Goal: Task Accomplishment & Management: Use online tool/utility

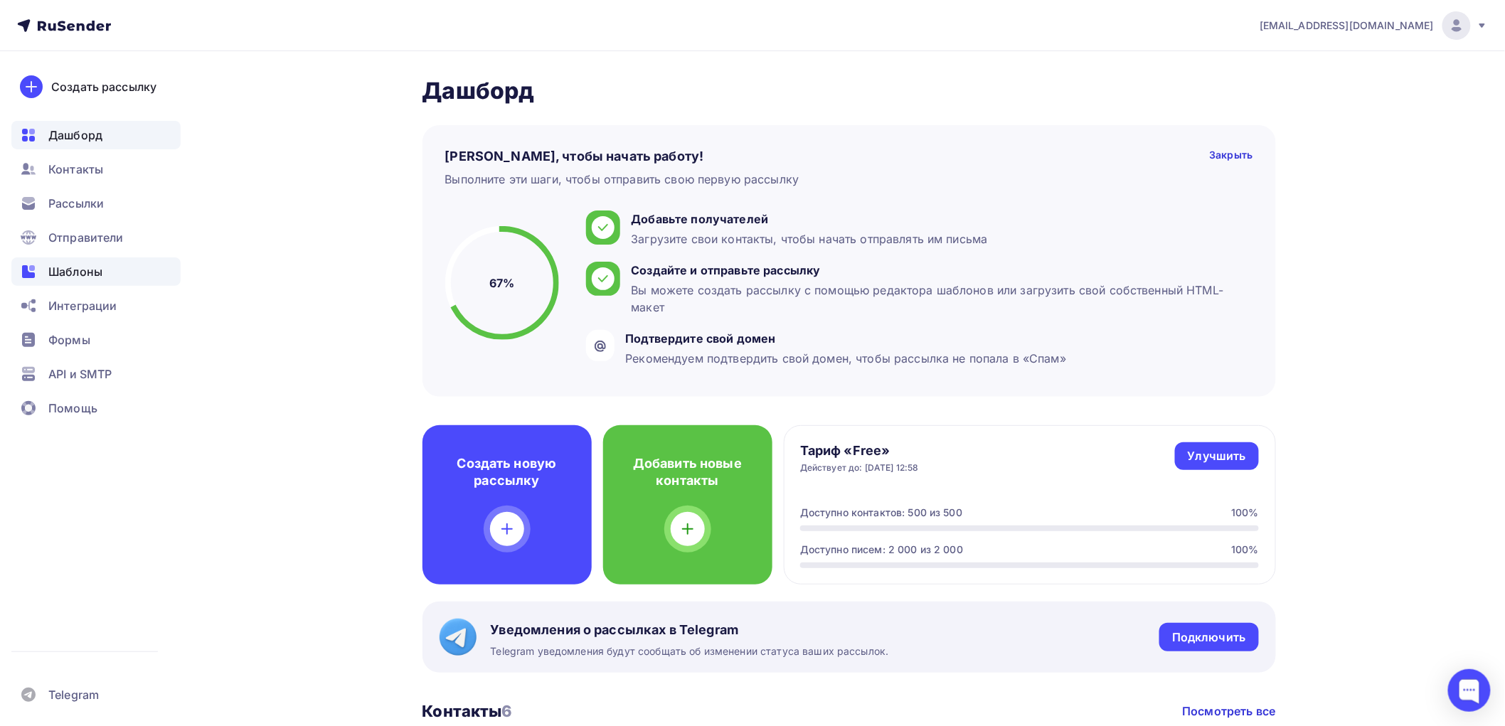
click at [65, 277] on span "Шаблоны" at bounding box center [75, 271] width 54 height 17
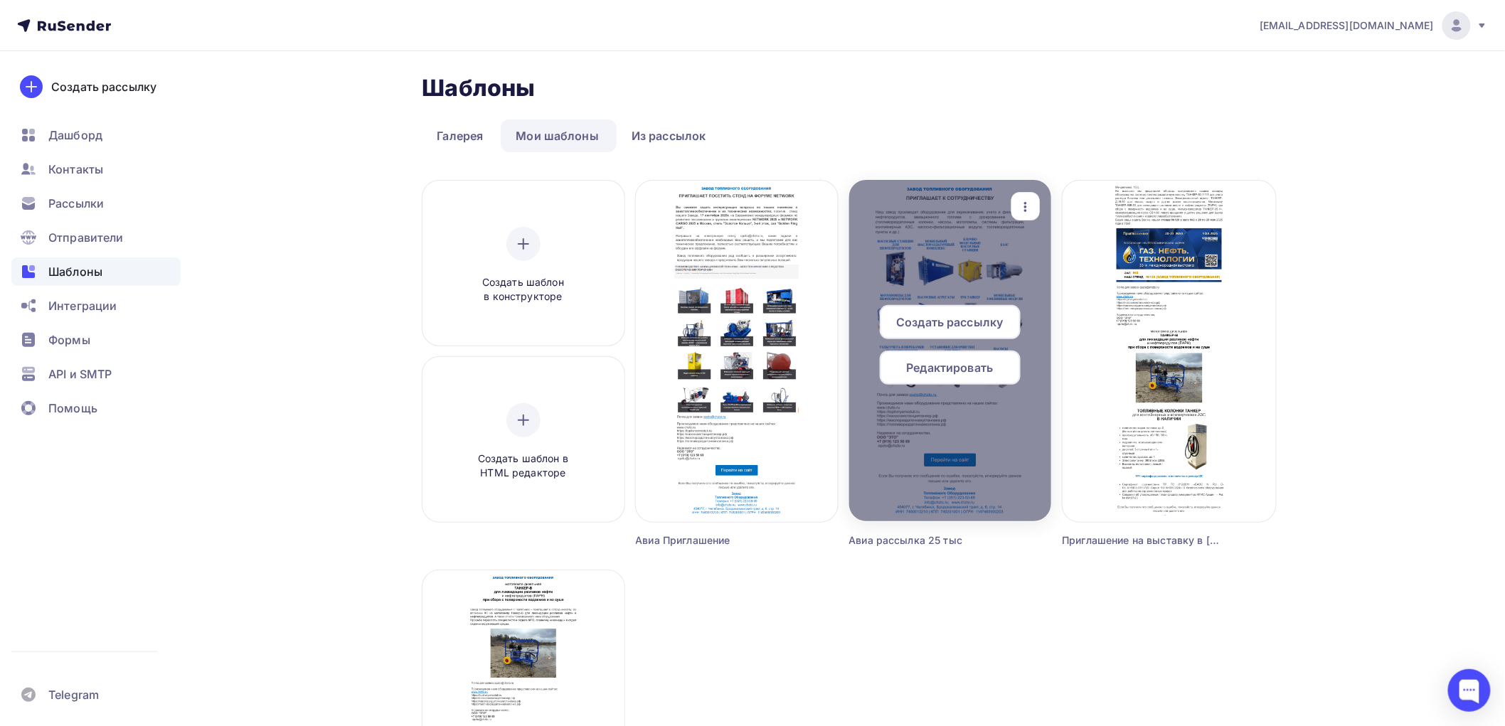
click at [939, 368] on span "Редактировать" at bounding box center [950, 367] width 87 height 17
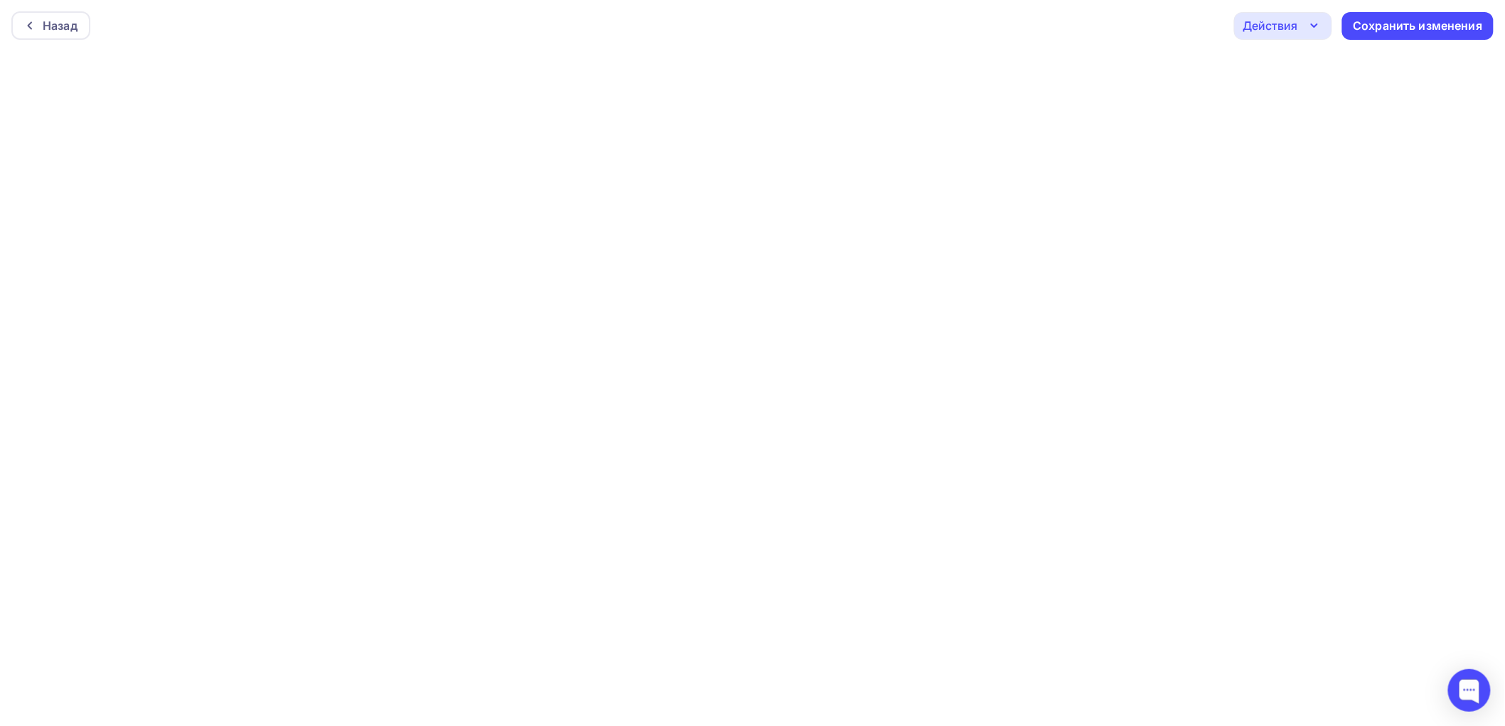
click at [1487, 50] on div "Назад Действия Отправить тестовое письмо Предпросмотр Выйти без сохранения Сохр…" at bounding box center [752, 25] width 1505 height 51
click at [1395, 24] on div "Сохранить изменения" at bounding box center [1417, 22] width 129 height 16
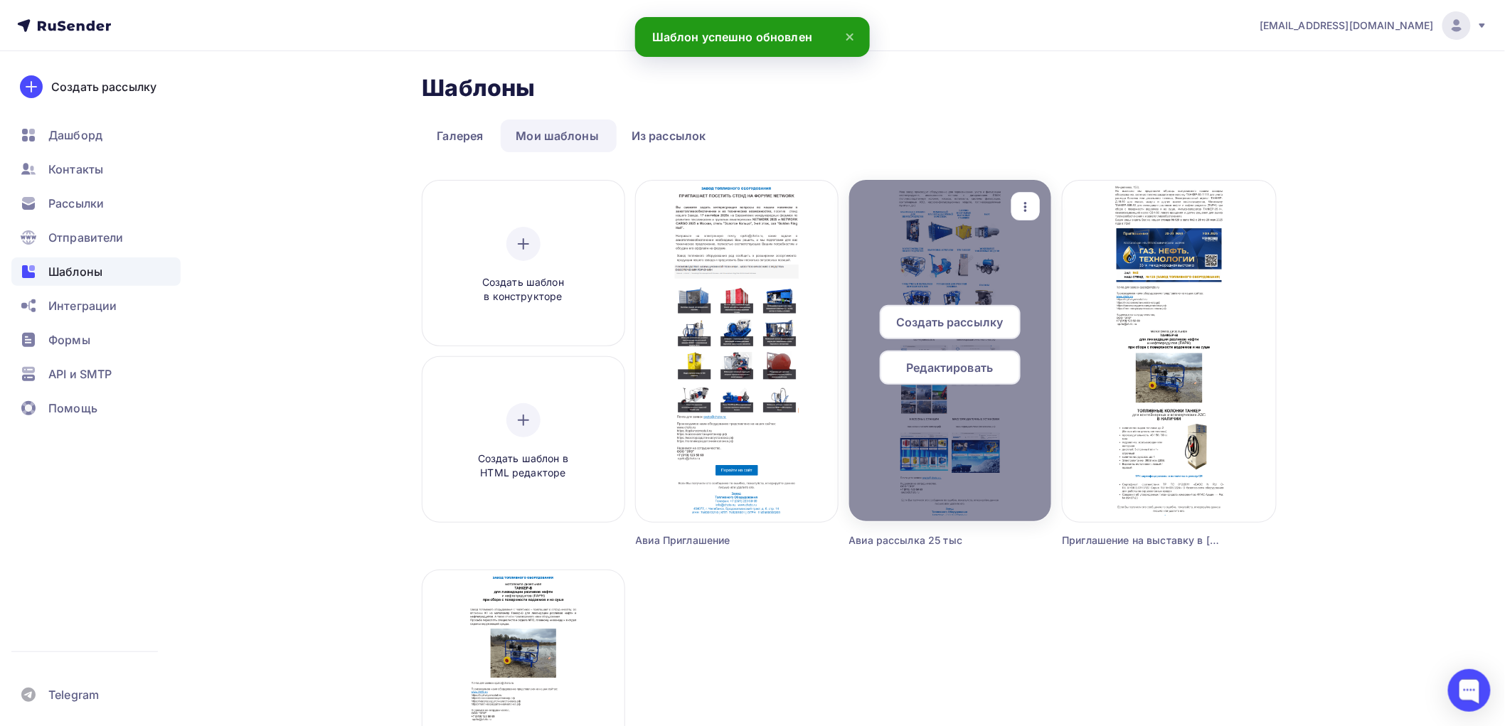
click at [968, 366] on span "Редактировать" at bounding box center [950, 367] width 87 height 17
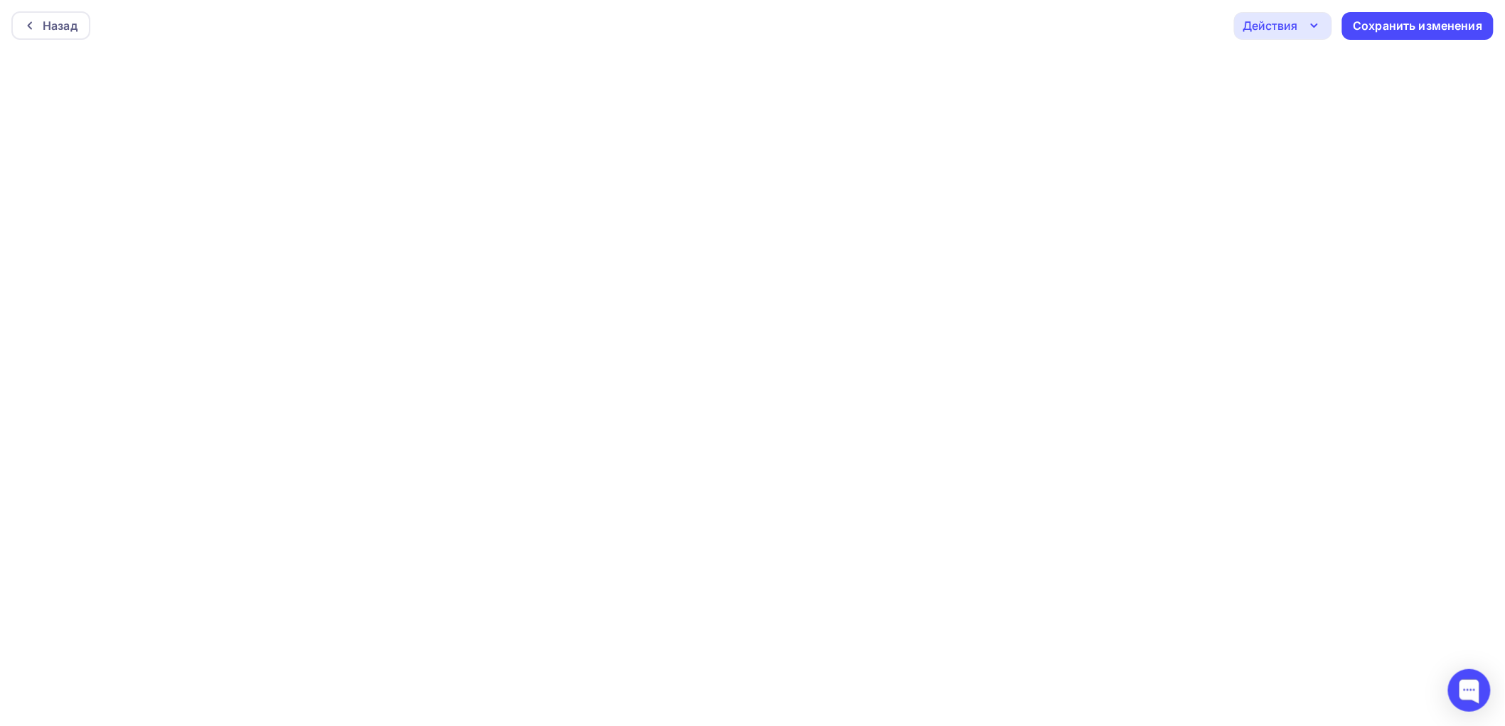
click at [1309, 23] on icon "button" at bounding box center [1314, 25] width 17 height 17
click at [1298, 68] on div "Отправить тестовое письмо" at bounding box center [1360, 67] width 164 height 17
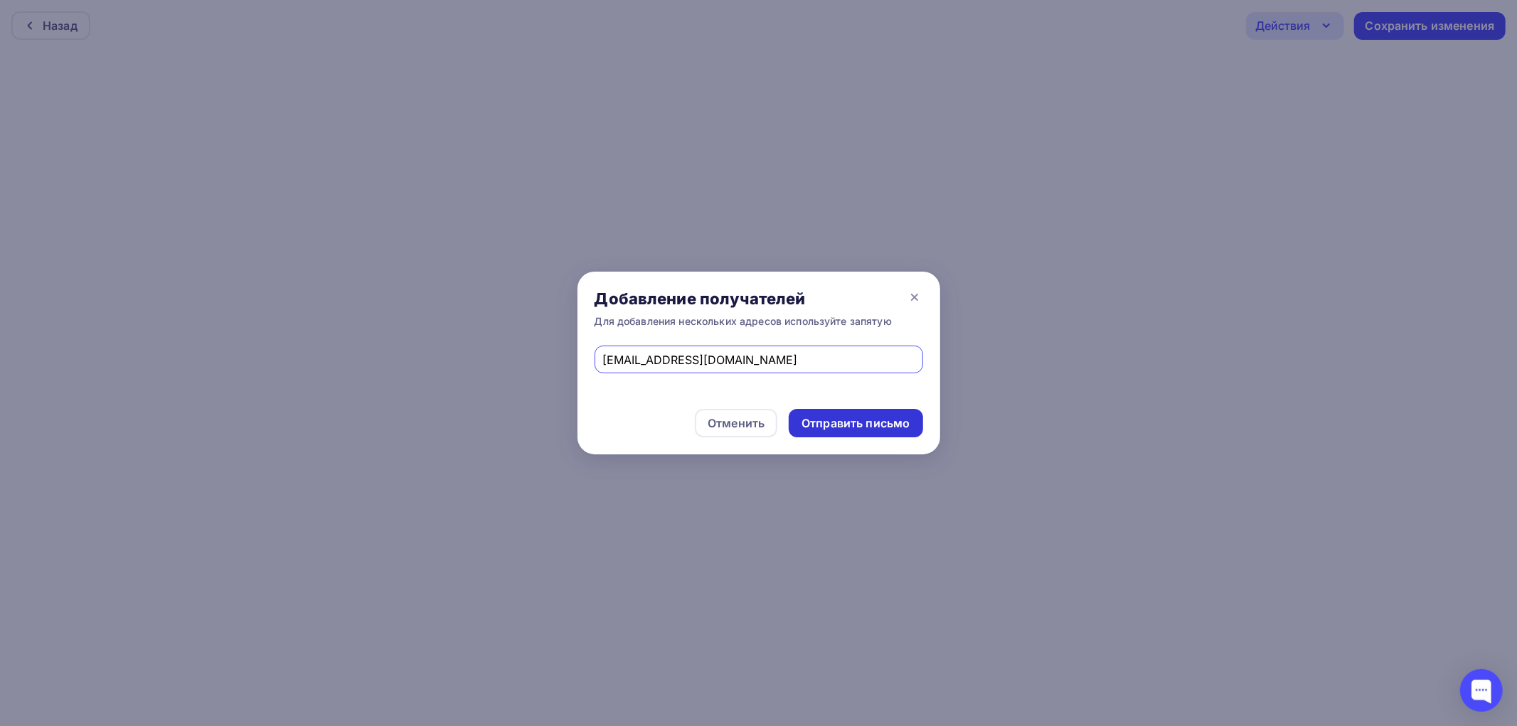
type input "[EMAIL_ADDRESS][DOMAIN_NAME]"
click at [831, 427] on div "Отправить письмо" at bounding box center [856, 423] width 108 height 16
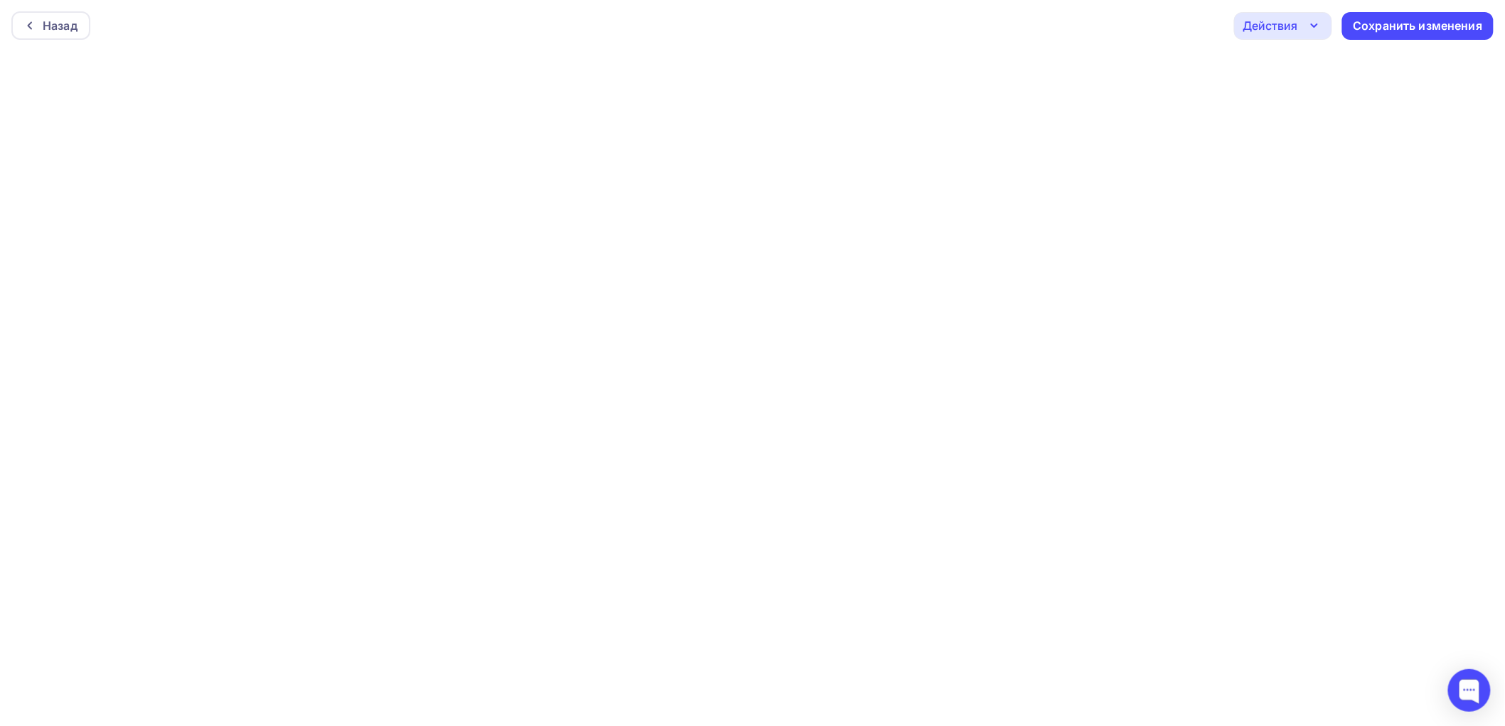
scroll to position [4, 0]
click at [1392, 23] on div "Сохранить изменения" at bounding box center [1417, 22] width 129 height 16
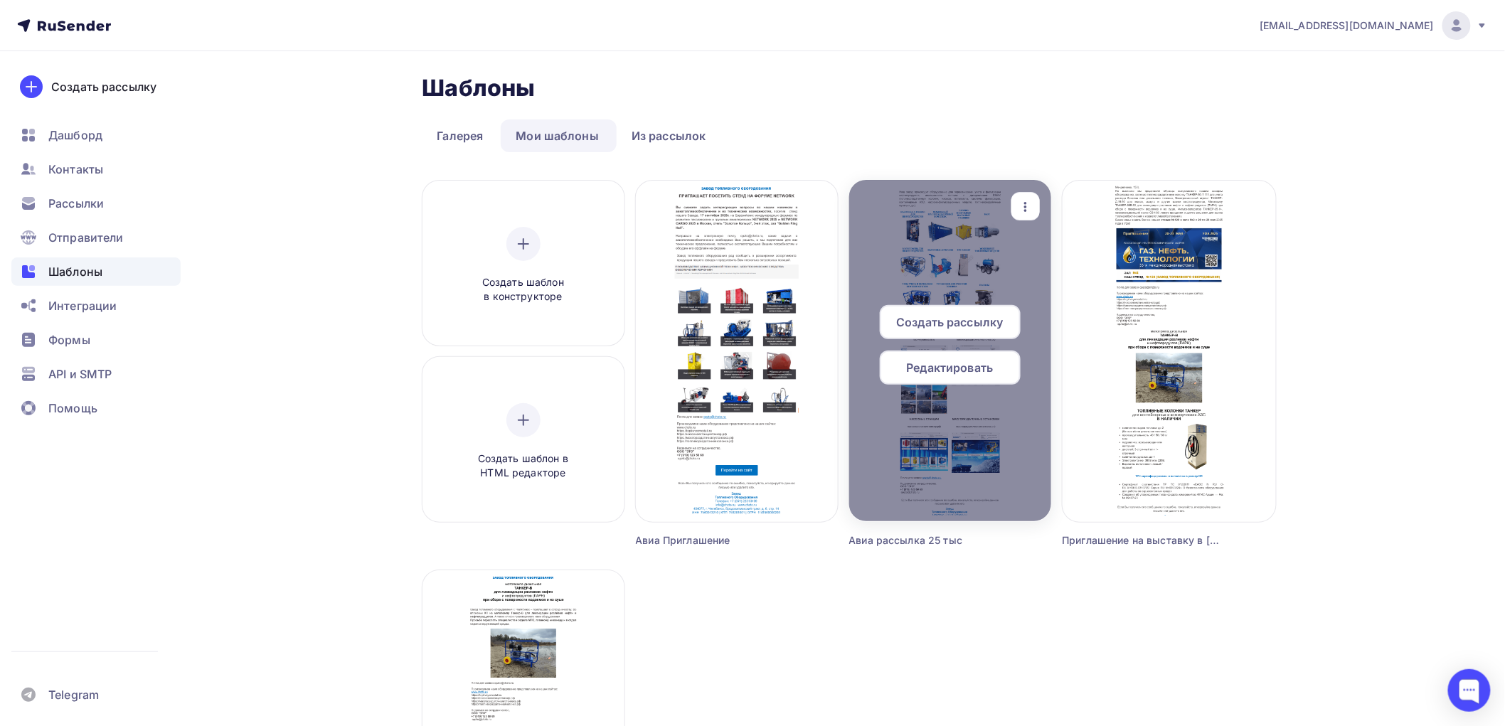
click at [951, 373] on span "Редактировать" at bounding box center [950, 367] width 87 height 17
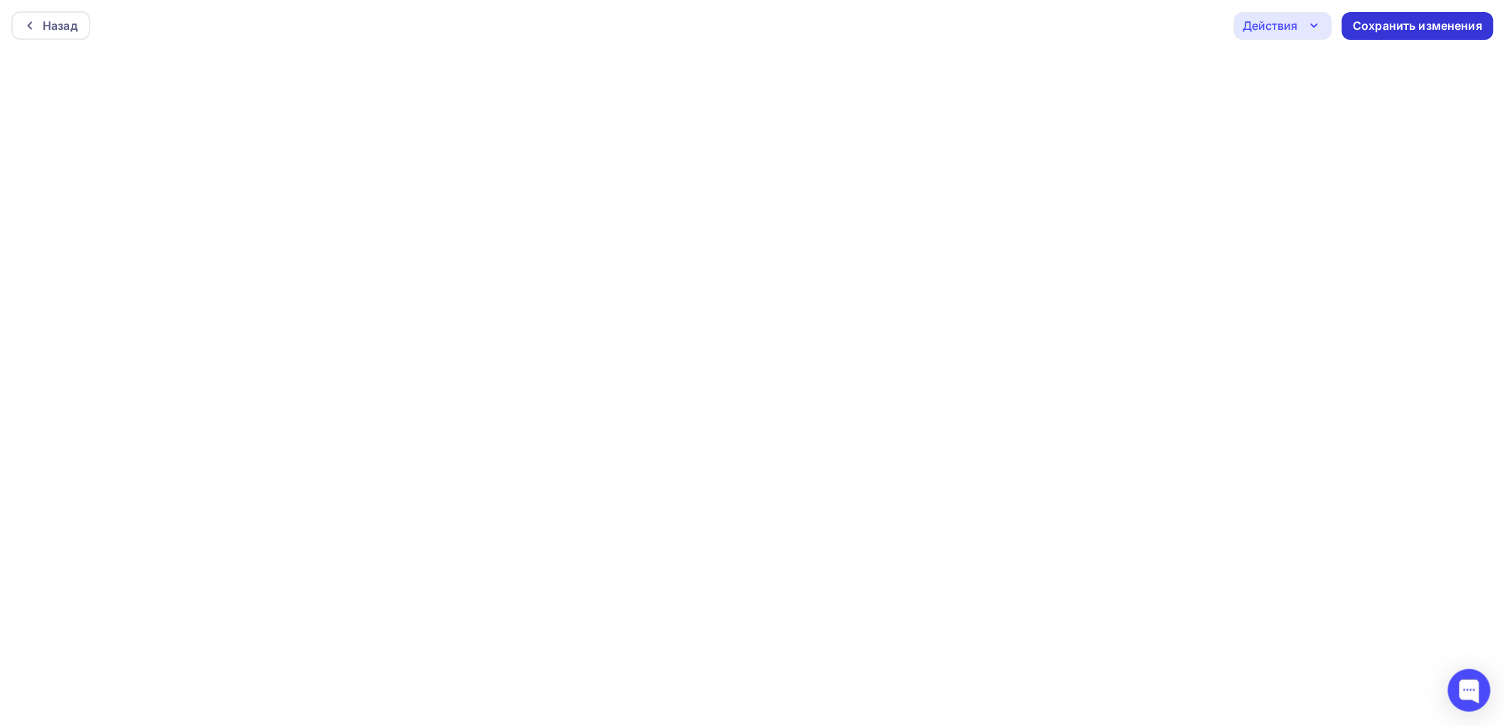
click at [1397, 18] on div "Сохранить изменения" at bounding box center [1417, 26] width 129 height 16
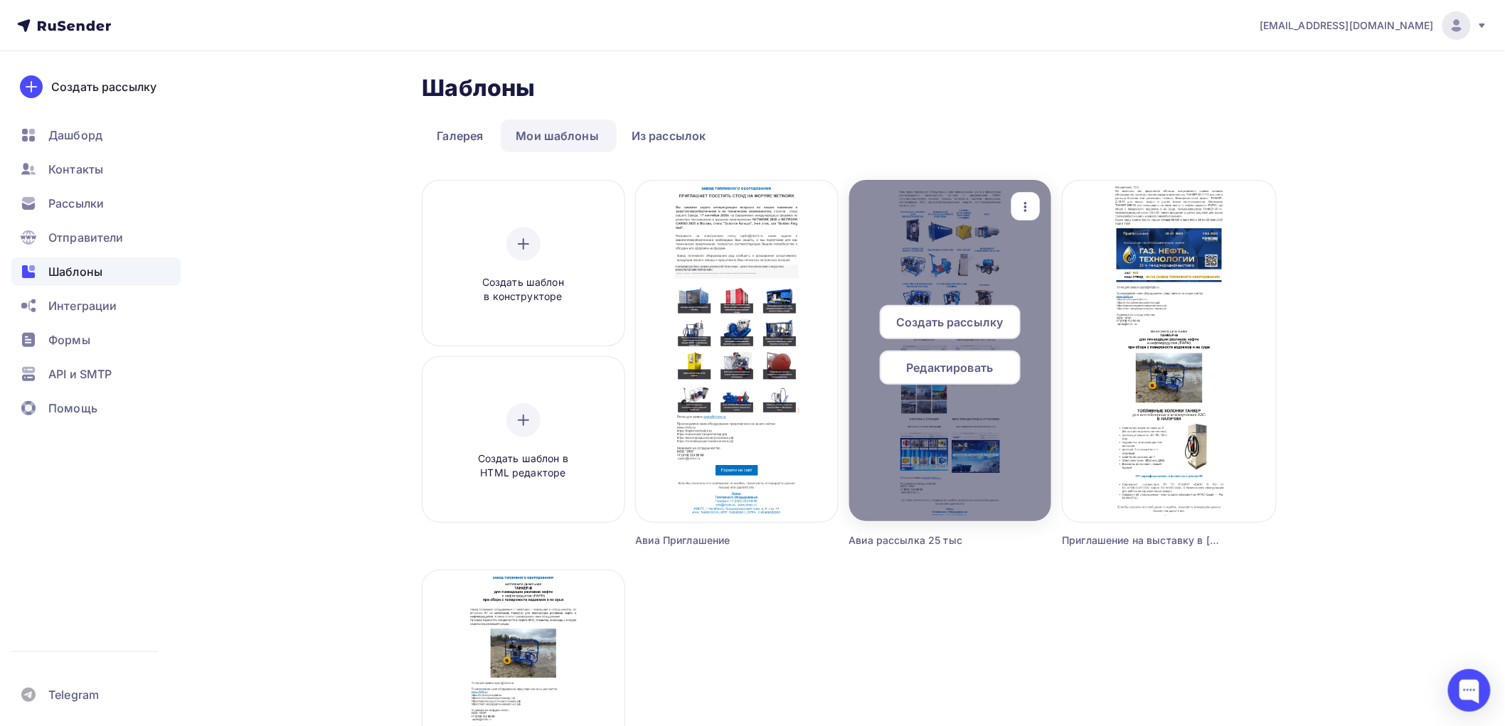
click at [959, 360] on span "Редактировать" at bounding box center [950, 367] width 87 height 17
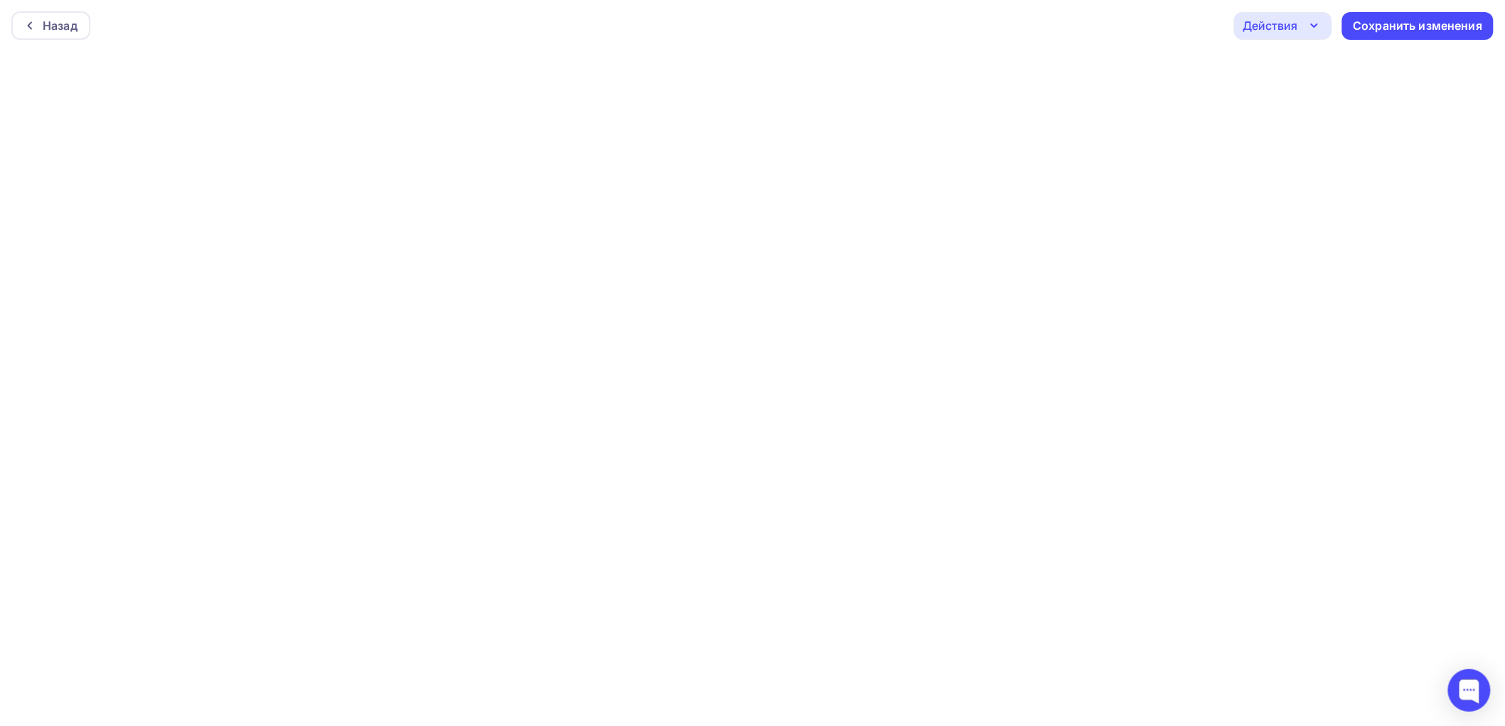
click at [1283, 22] on div "Действия" at bounding box center [1270, 25] width 55 height 17
click at [1304, 60] on div "Отправить тестовое письмо" at bounding box center [1360, 67] width 164 height 17
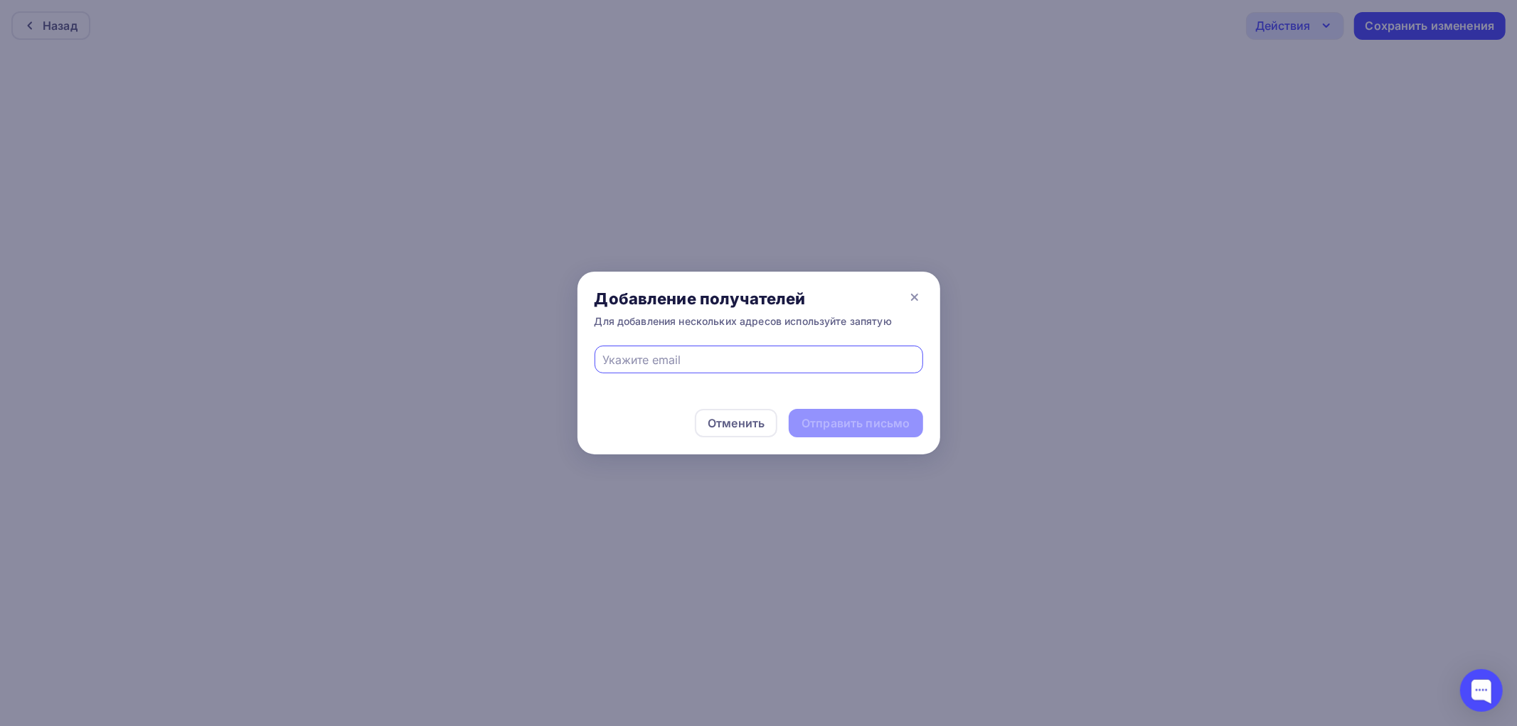
paste input "AstafevaOksanaR"
type input "[EMAIL_ADDRESS][DOMAIN_NAME]"
click at [869, 425] on div "Отправить письмо" at bounding box center [856, 423] width 108 height 16
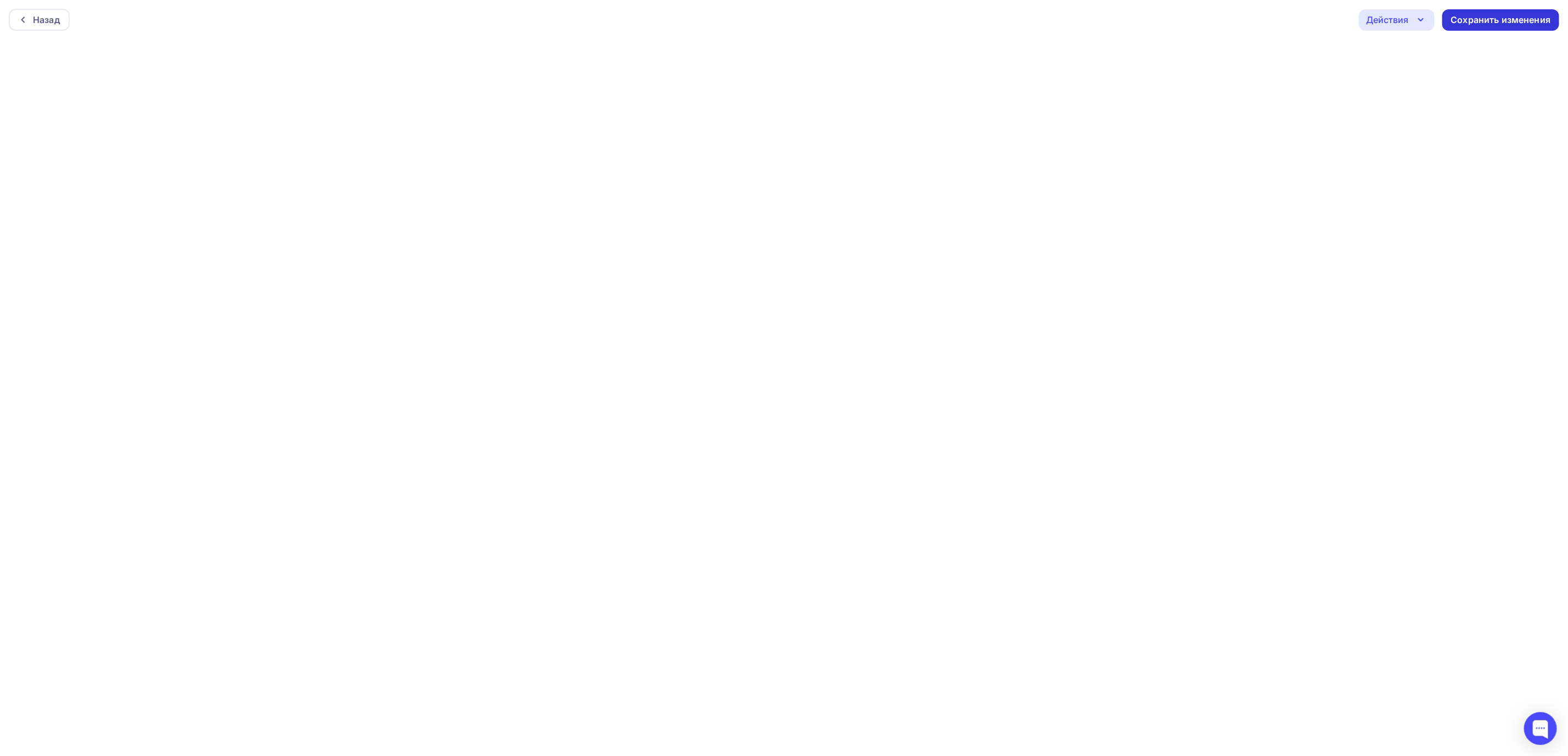
click at [1161, 20] on div "Сохранить изменения" at bounding box center [1500, 20] width 100 height 12
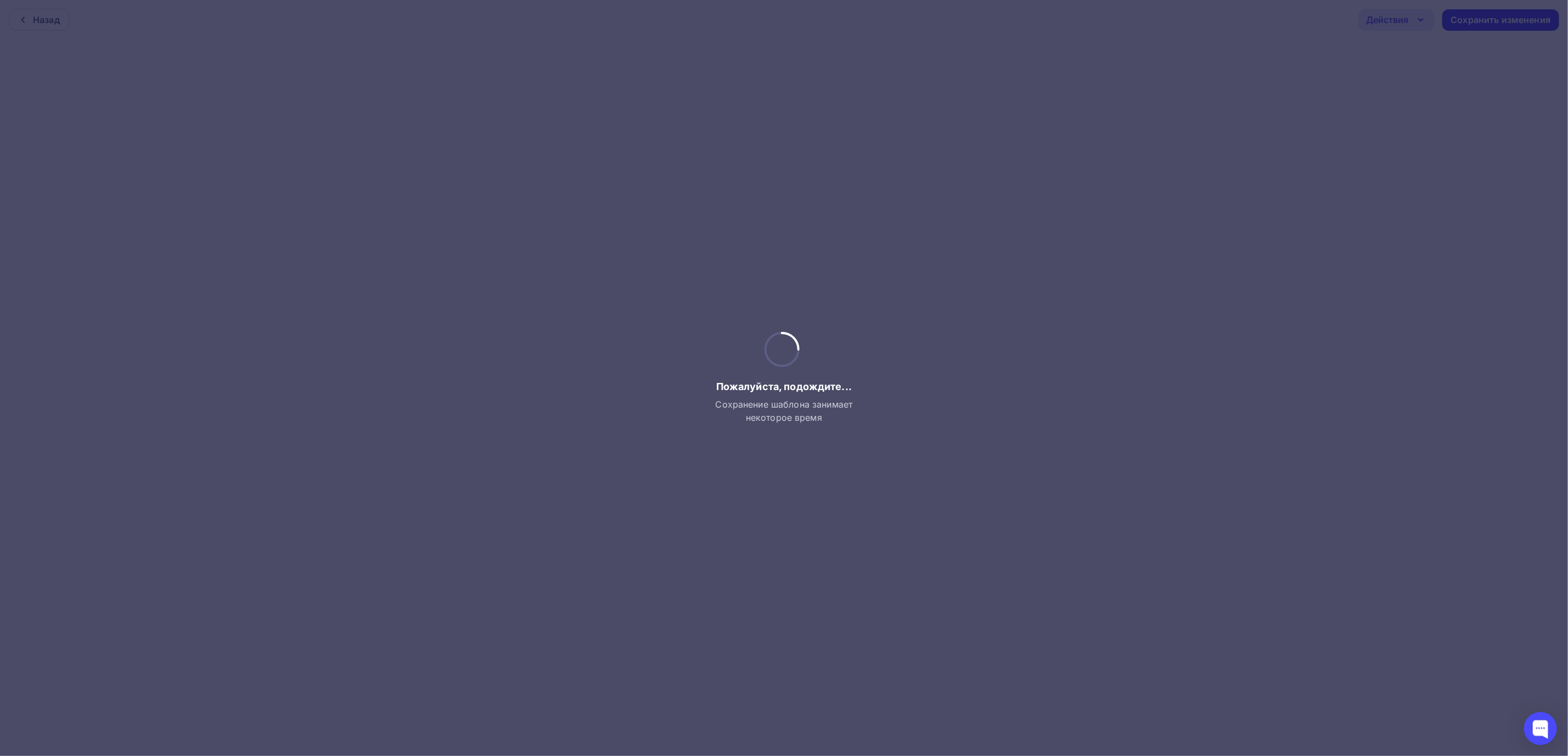
click at [1161, 88] on div at bounding box center [784, 378] width 1568 height 756
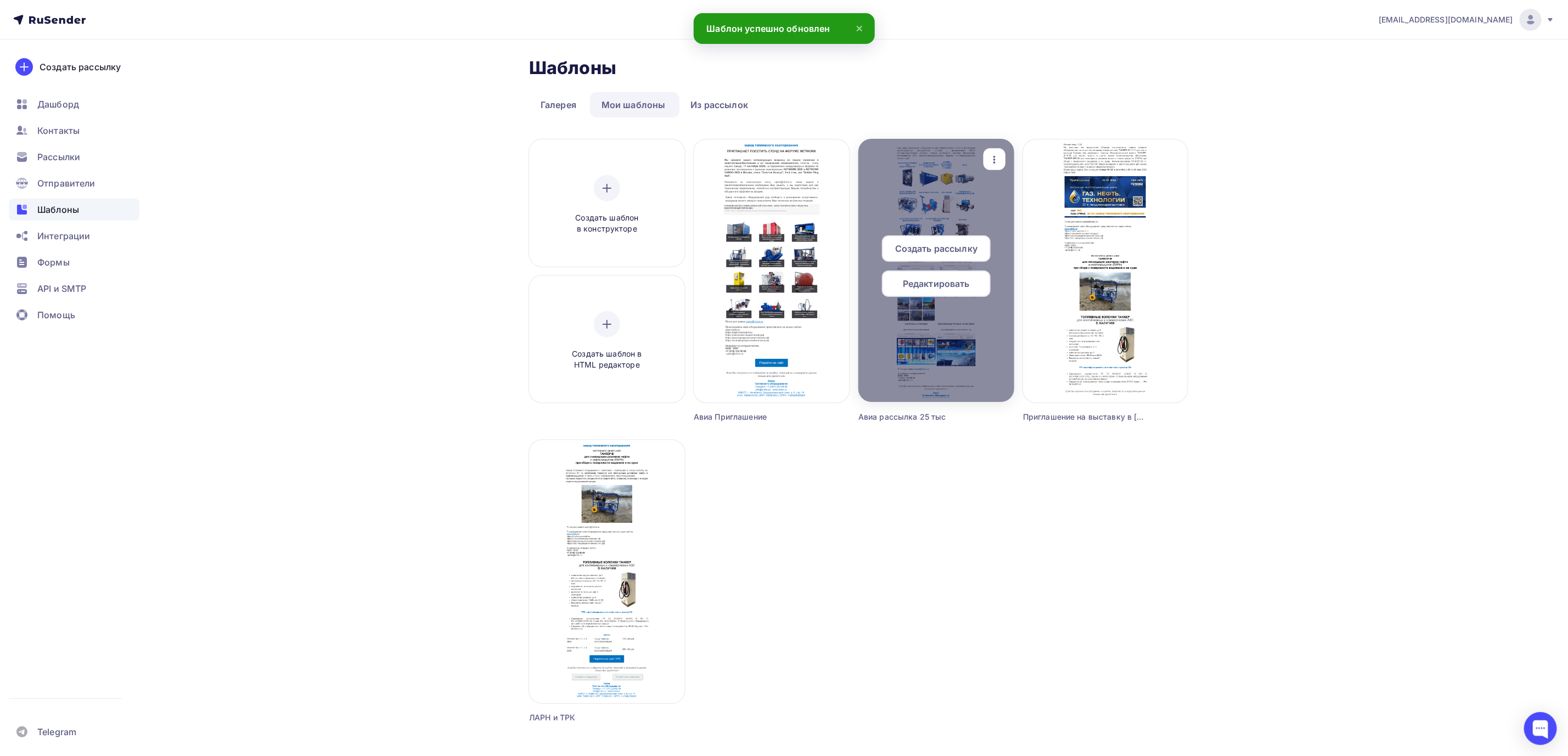
click at [998, 155] on icon "button" at bounding box center [994, 159] width 13 height 13
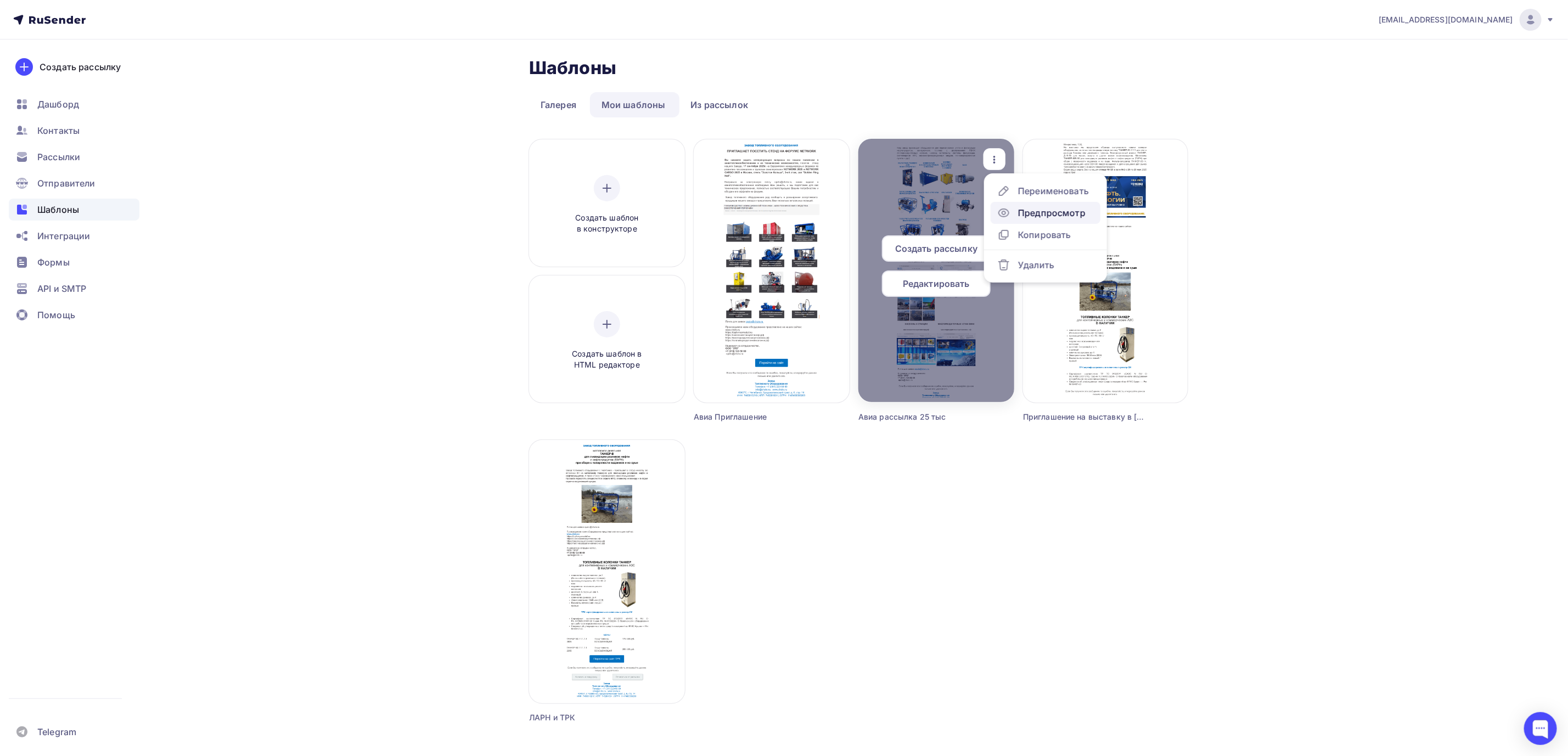
click at [1057, 211] on div "Предпросмотр" at bounding box center [1051, 212] width 67 height 13
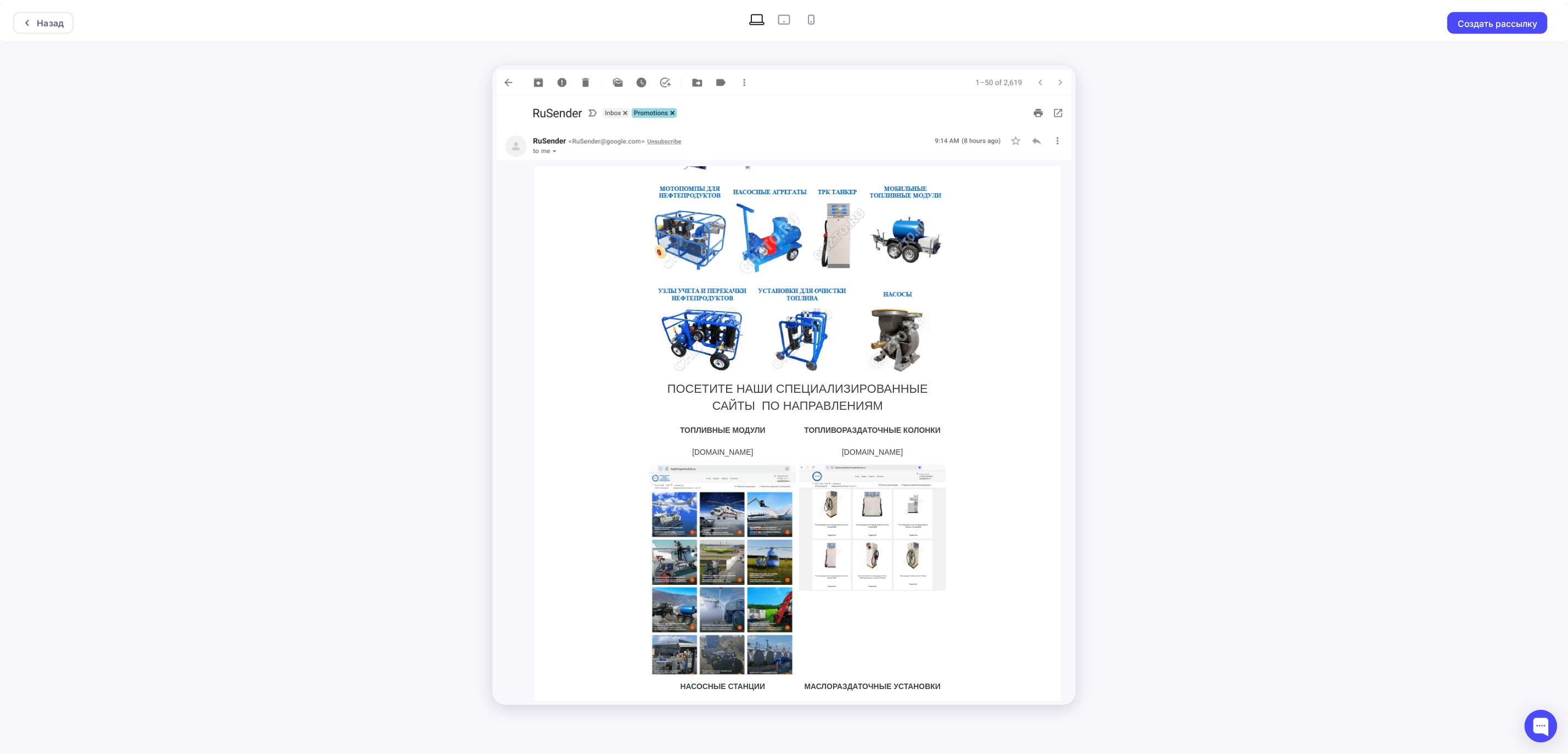
scroll to position [86, 0]
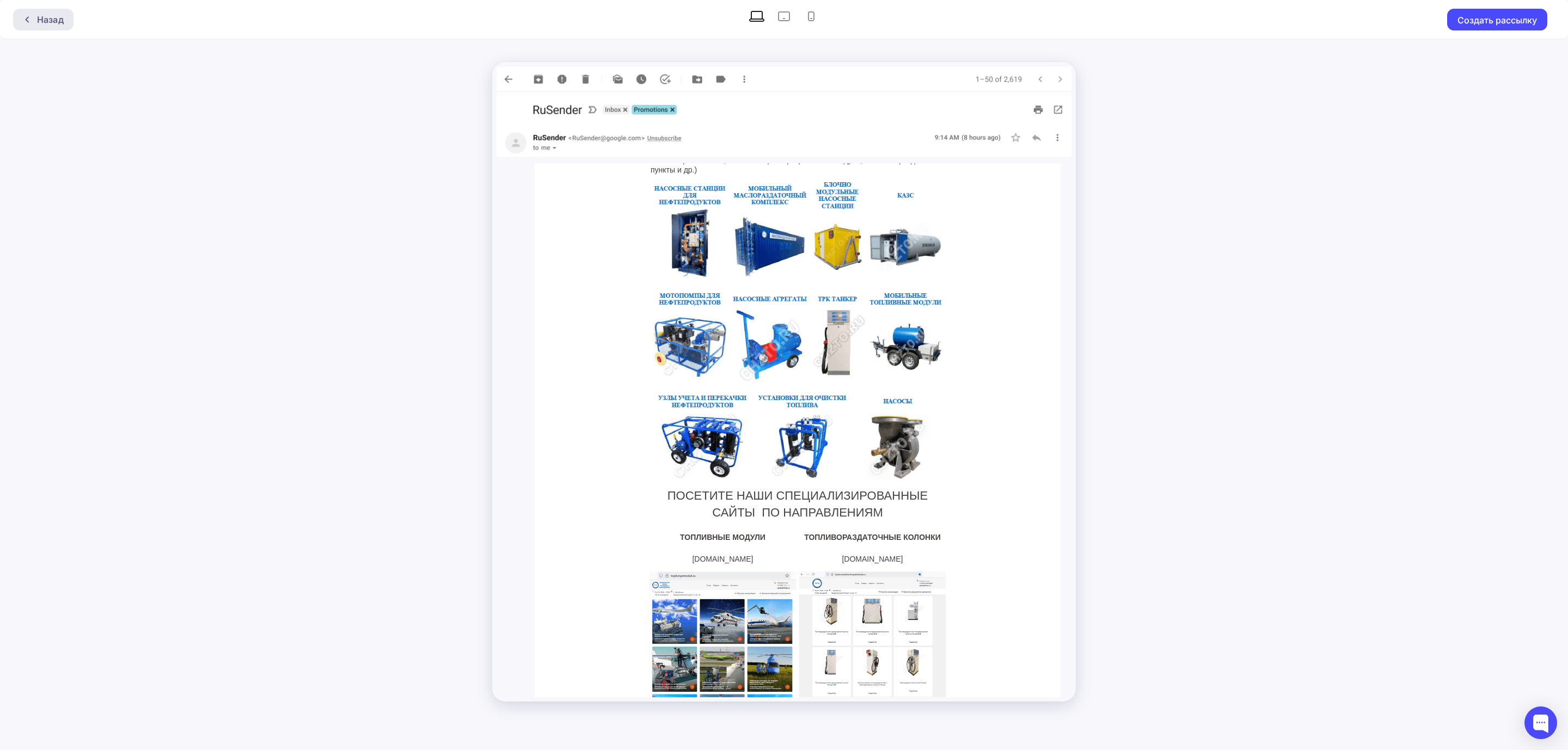
click at [52, 17] on div "Назад" at bounding box center [50, 19] width 27 height 13
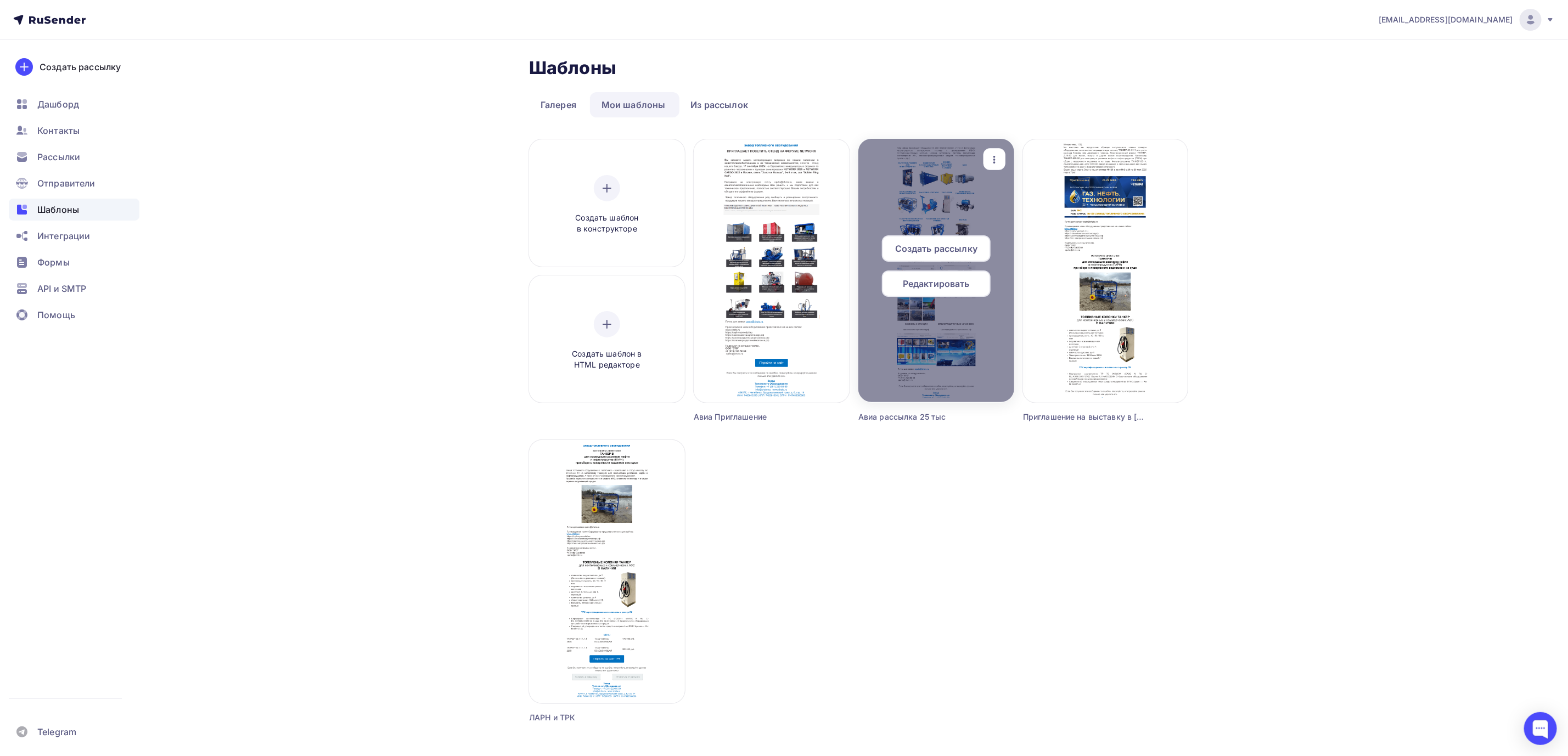
click at [995, 160] on icon "button" at bounding box center [994, 160] width 2 height 8
click at [961, 280] on span "Редактировать" at bounding box center [936, 283] width 67 height 13
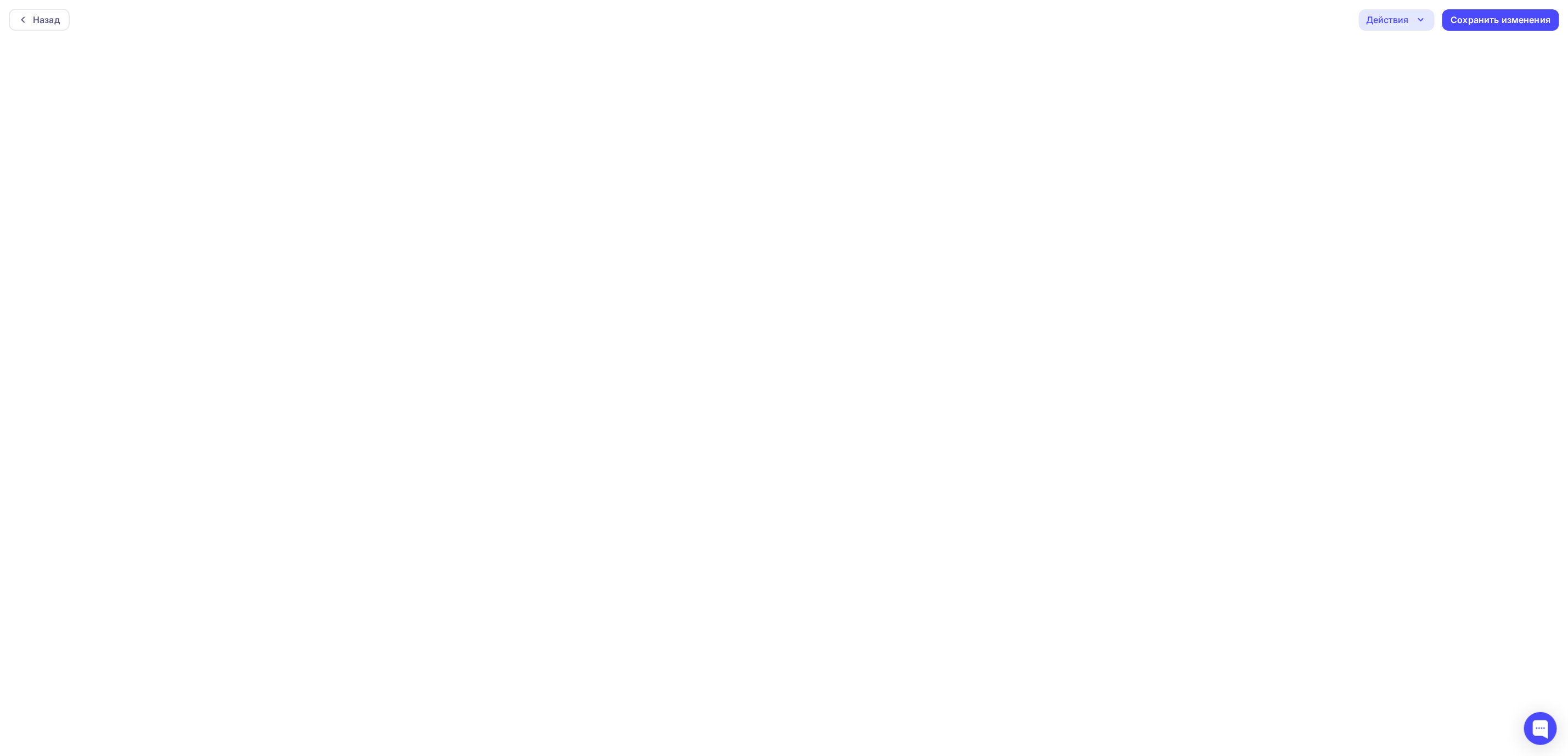
click at [1161, 16] on div "Действия" at bounding box center [1397, 20] width 76 height 22
click at [1161, 50] on div "Отправить тестовое письмо" at bounding box center [1456, 52] width 127 height 13
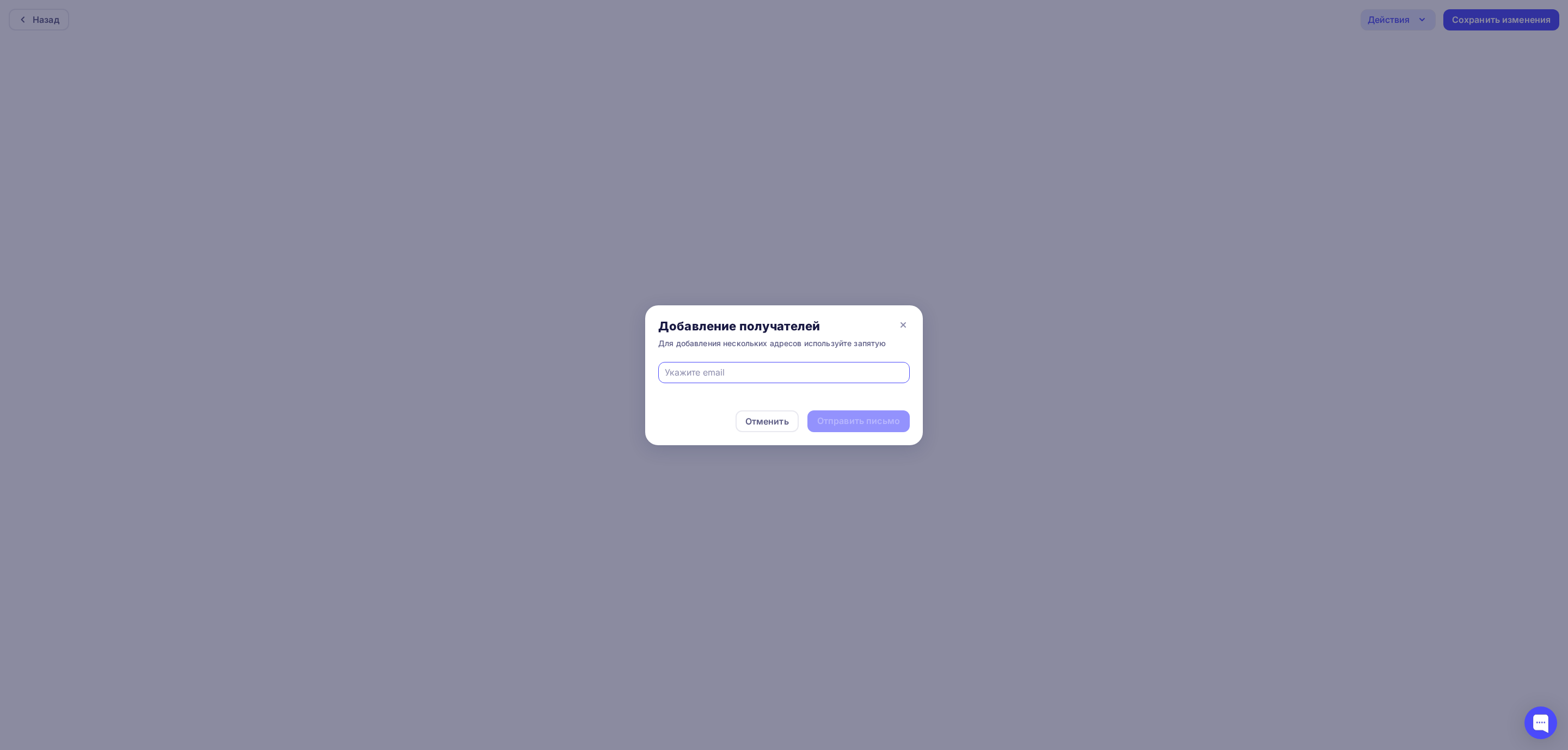
click at [751, 376] on input "text" at bounding box center [784, 372] width 239 height 13
type input "[EMAIL_ADDRESS][DOMAIN_NAME], [EMAIL_ADDRESS][DOMAIN_NAME]"
click at [837, 423] on div "Отправить письмо" at bounding box center [858, 421] width 83 height 12
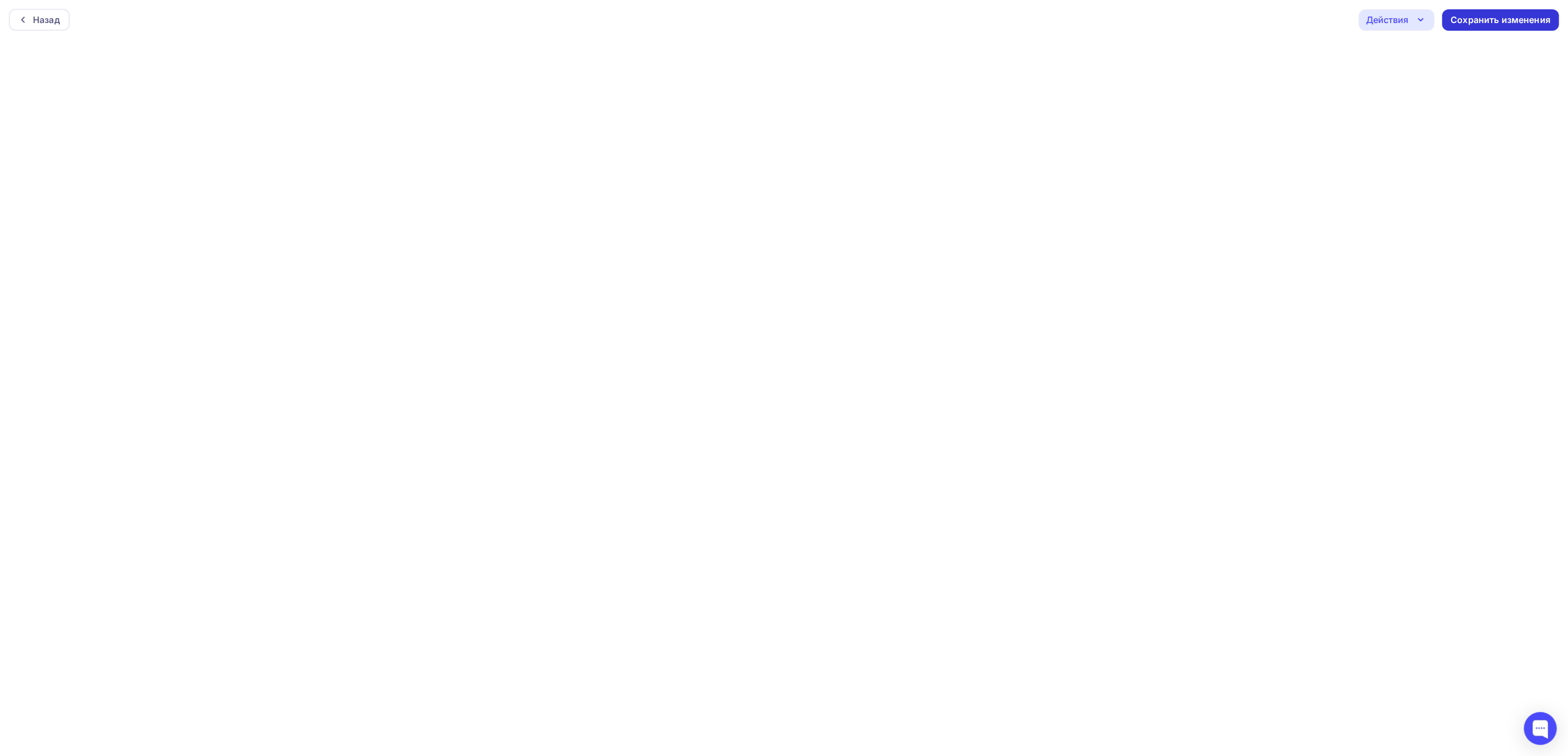
click at [1161, 18] on div "Сохранить изменения" at bounding box center [1500, 20] width 100 height 12
